Goal: Task Accomplishment & Management: Use online tool/utility

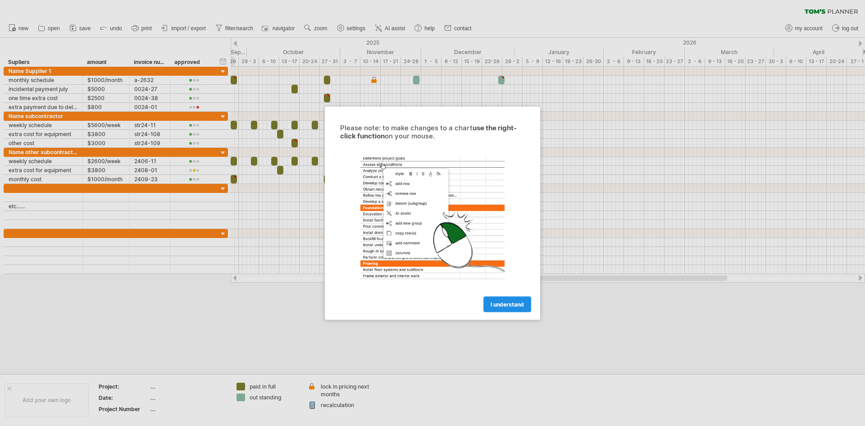
click at [504, 305] on span "I understand" at bounding box center [507, 304] width 33 height 7
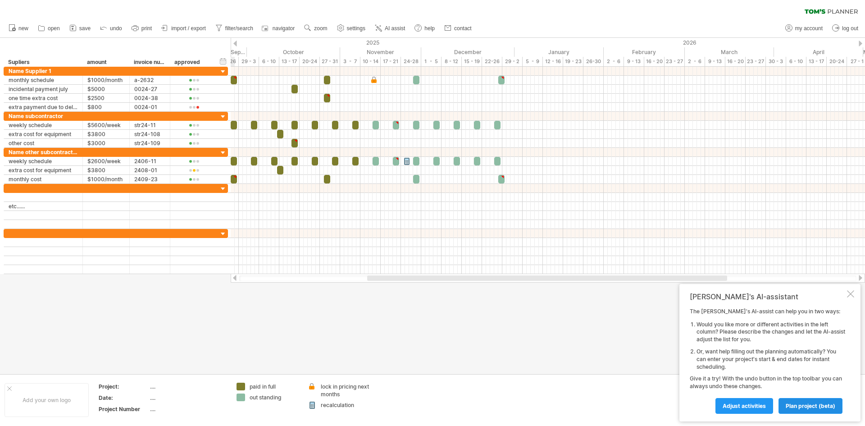
click at [798, 403] on span "plan project (beta)" at bounding box center [811, 405] width 50 height 7
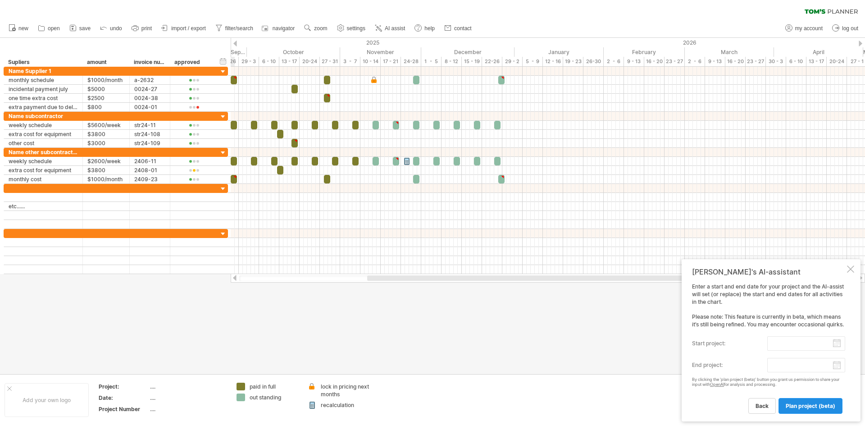
click at [798, 403] on span "plan project (beta)" at bounding box center [811, 405] width 50 height 7
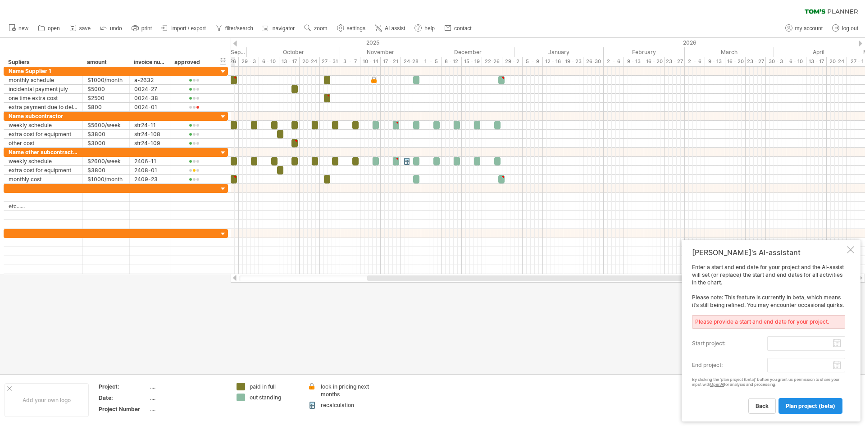
click at [798, 403] on span "plan project (beta)" at bounding box center [811, 405] width 50 height 7
click at [837, 343] on input "start project:" at bounding box center [806, 343] width 78 height 14
click at [720, 378] on link "1" at bounding box center [719, 378] width 5 height 9
type input "********"
click at [799, 365] on body "progress(100%) Trying to reach [DOMAIN_NAME] Connected again... 0% clear filter…" at bounding box center [432, 214] width 865 height 428
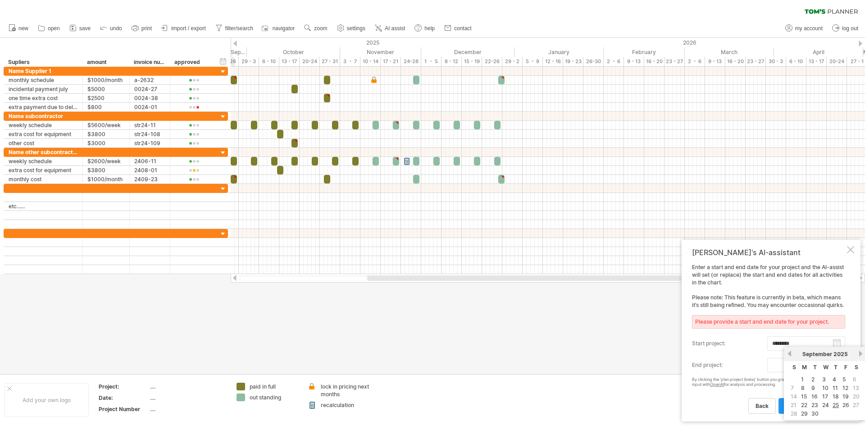
click at [858, 355] on div "[DATE]" at bounding box center [825, 354] width 65 height 7
click at [859, 354] on link "next" at bounding box center [861, 353] width 7 height 7
click at [865, 356] on div "previous next [DATE]" at bounding box center [825, 354] width 82 height 14
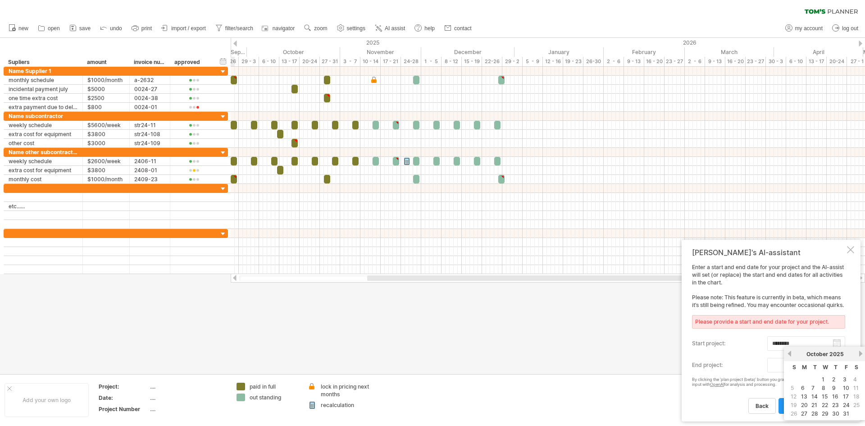
click at [861, 355] on link "next" at bounding box center [861, 353] width 7 height 7
click at [861, 355] on link "next" at bounding box center [860, 353] width 7 height 7
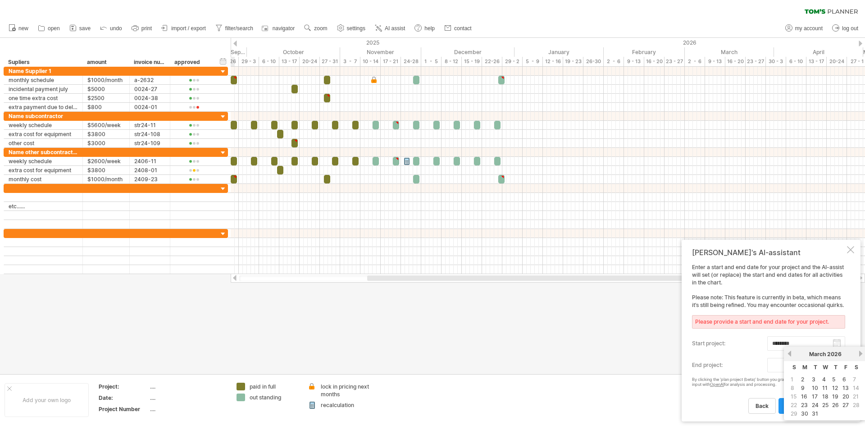
click at [861, 355] on link "next" at bounding box center [861, 353] width 7 height 7
click at [831, 406] on td "23" at bounding box center [836, 405] width 10 height 8
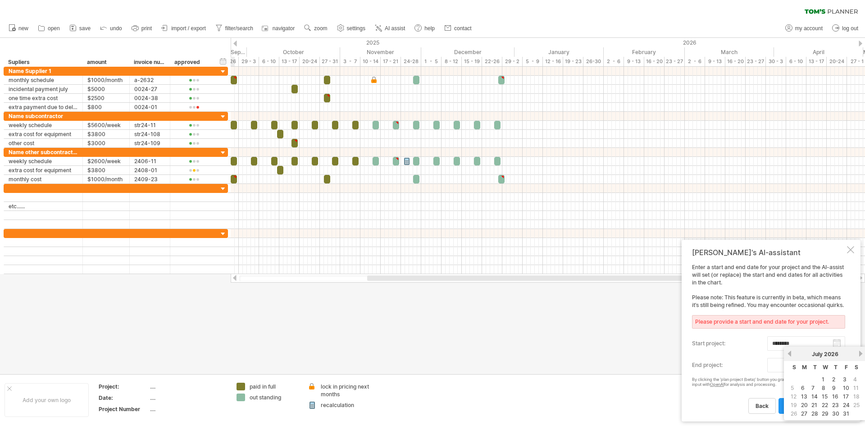
type input "********"
click at [792, 406] on span "plan project (beta)" at bounding box center [811, 405] width 50 height 7
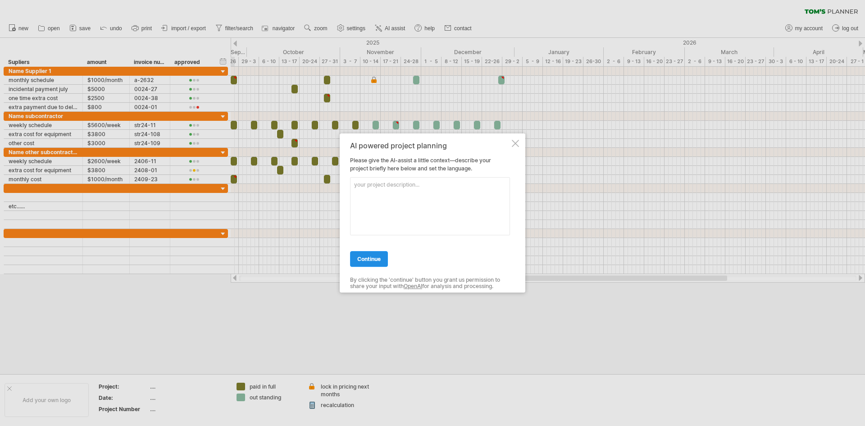
click at [364, 260] on span "continue" at bounding box center [368, 258] width 23 height 7
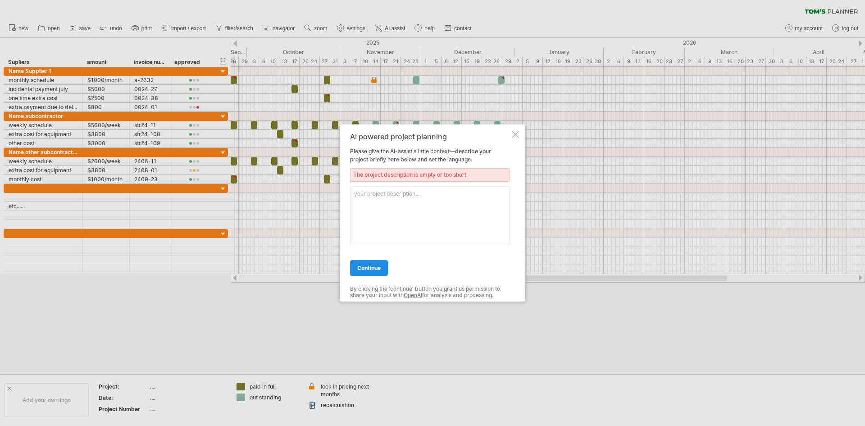
click at [364, 260] on link "continue" at bounding box center [369, 268] width 38 height 16
click at [370, 214] on textarea at bounding box center [430, 215] width 160 height 58
click at [369, 205] on textarea at bounding box center [430, 215] width 160 height 58
click at [369, 203] on textarea at bounding box center [430, 215] width 160 height 58
type textarea "one year Project"
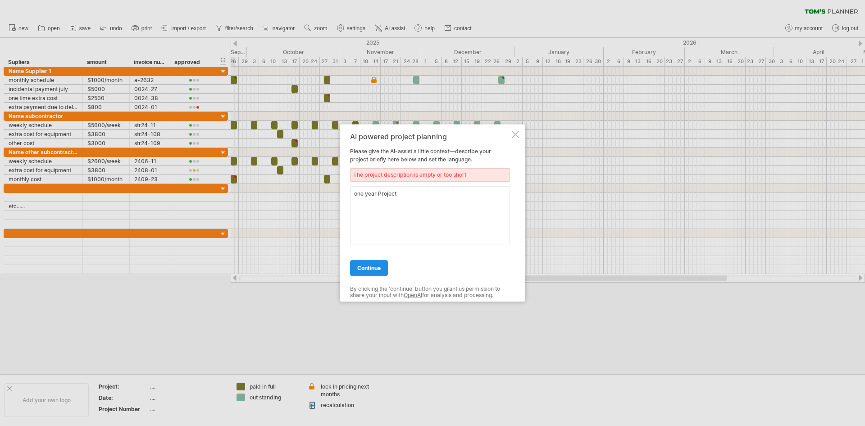
click at [366, 271] on link "continue" at bounding box center [369, 268] width 38 height 16
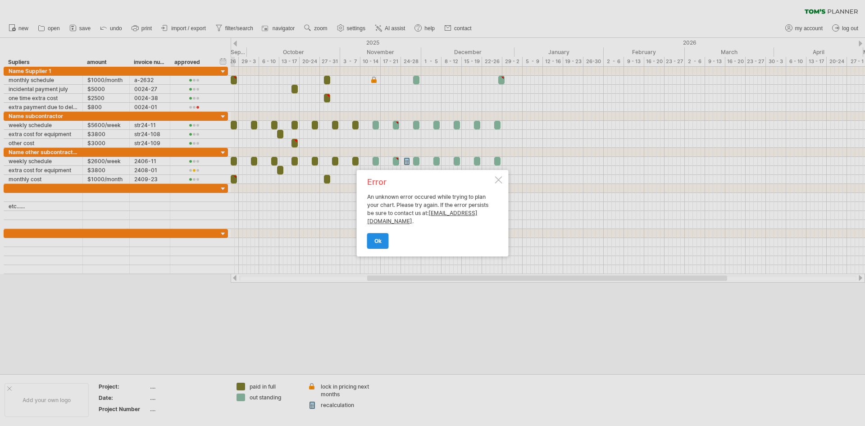
click at [383, 241] on link "ok" at bounding box center [378, 241] width 22 height 16
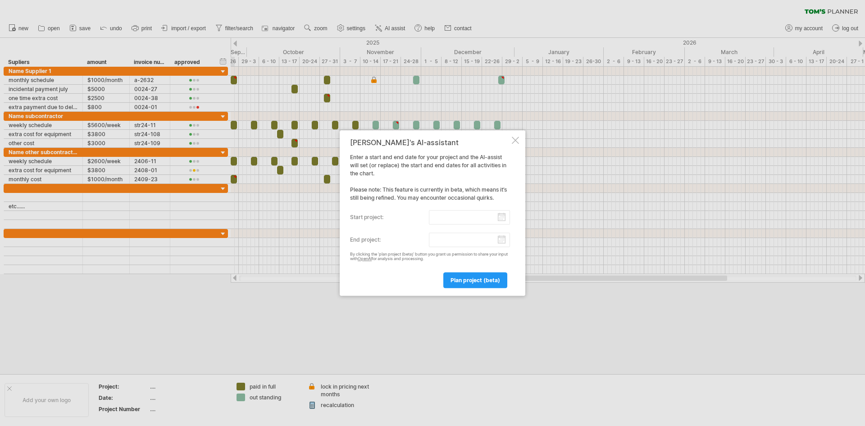
click at [511, 136] on div "[PERSON_NAME]'s AI-assistant Enter a start and end date for your project and th…" at bounding box center [433, 213] width 186 height 166
click at [517, 138] on div at bounding box center [515, 140] width 7 height 7
